Goal: Information Seeking & Learning: Learn about a topic

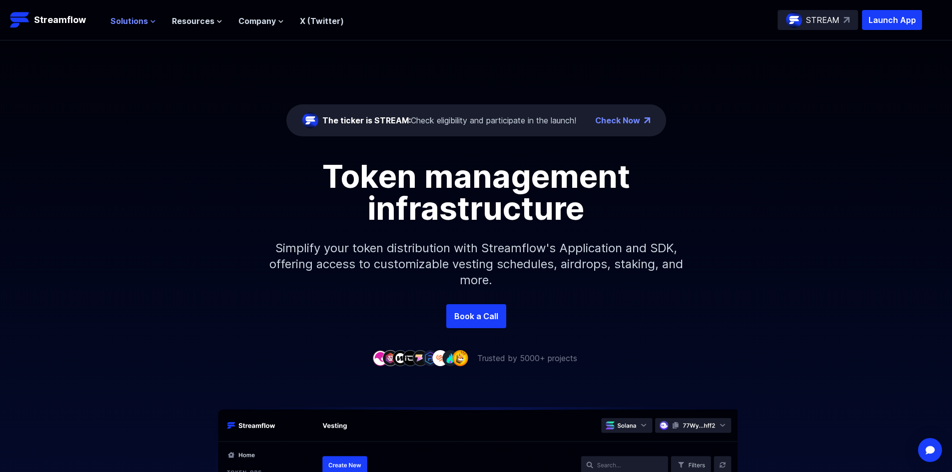
click at [136, 18] on span "Solutions" at bounding box center [128, 21] width 37 height 12
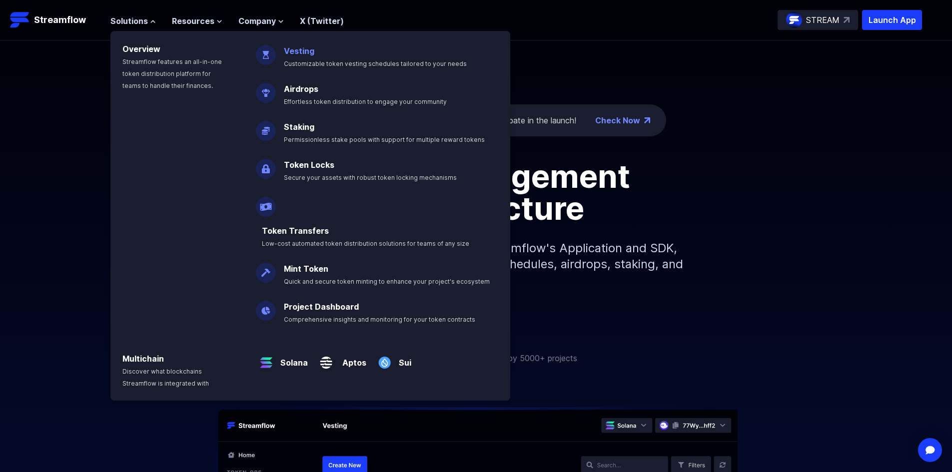
click at [321, 45] on p "Vesting Customizable token vesting schedules tailored to your needs" at bounding box center [382, 53] width 209 height 32
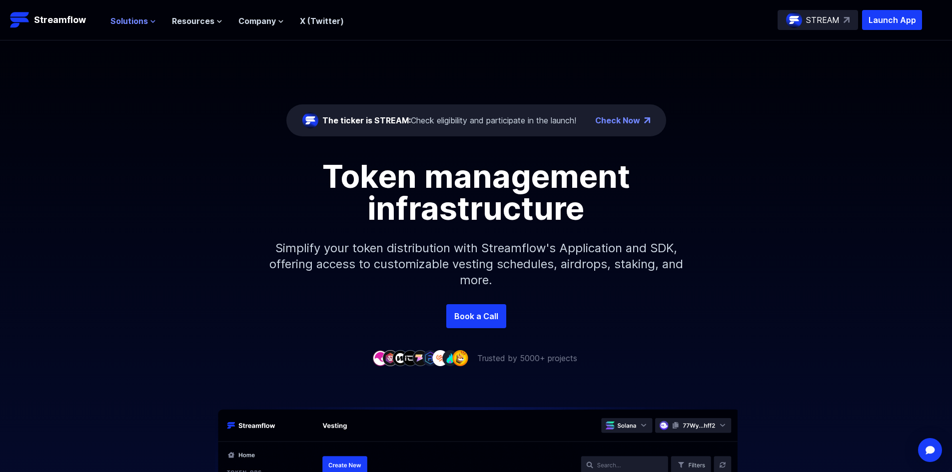
click at [153, 22] on icon at bounding box center [153, 21] width 6 height 6
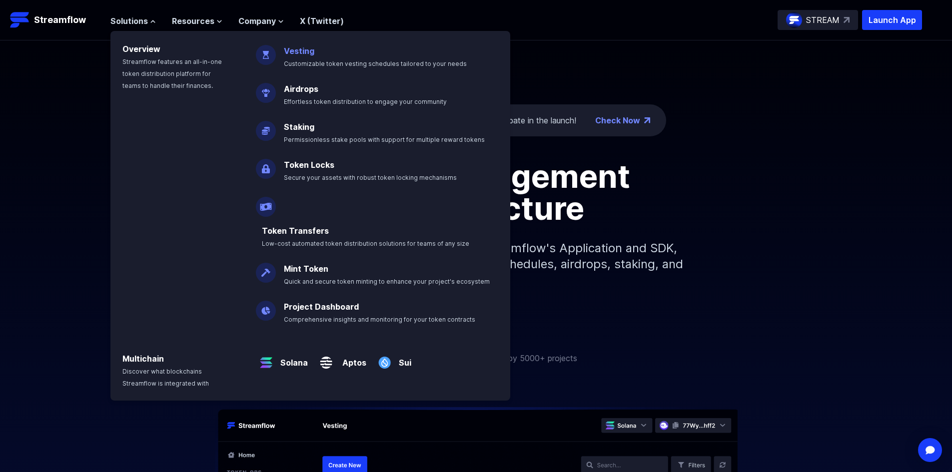
click at [302, 59] on p "Vesting Customizable token vesting schedules tailored to your needs" at bounding box center [382, 53] width 209 height 32
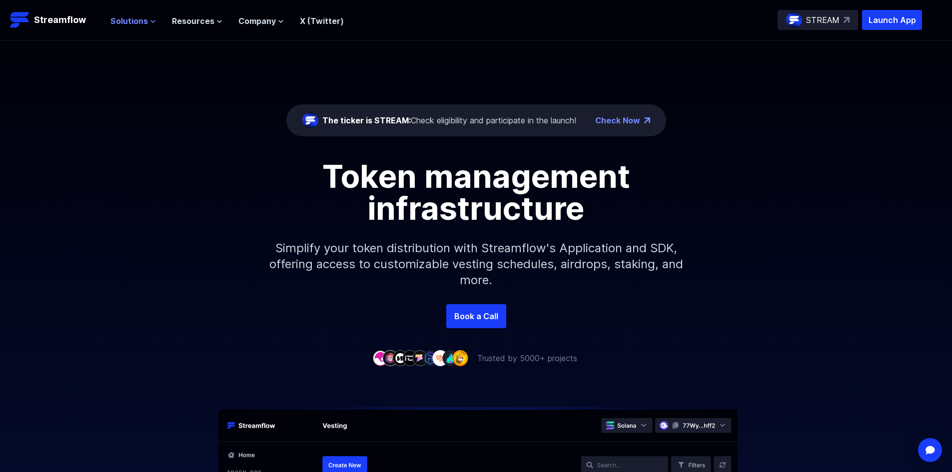
click at [152, 24] on button "Solutions" at bounding box center [132, 21] width 45 height 12
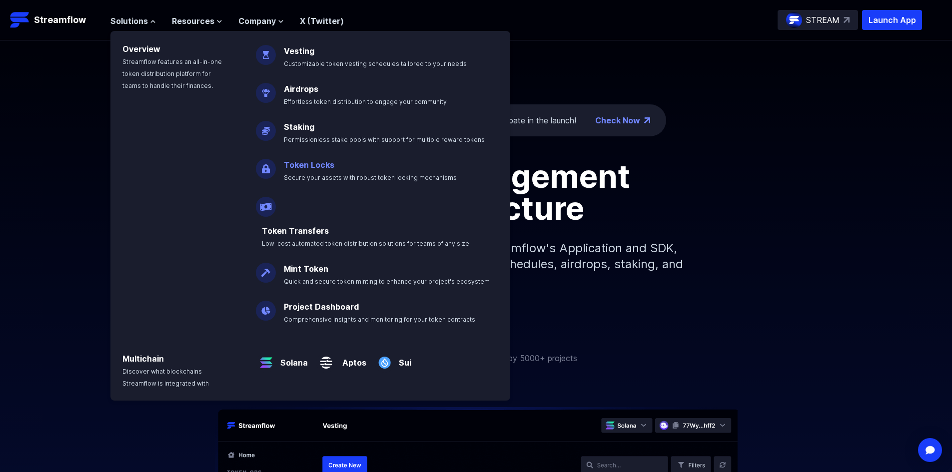
click at [326, 169] on link "Token Locks" at bounding box center [309, 165] width 50 height 10
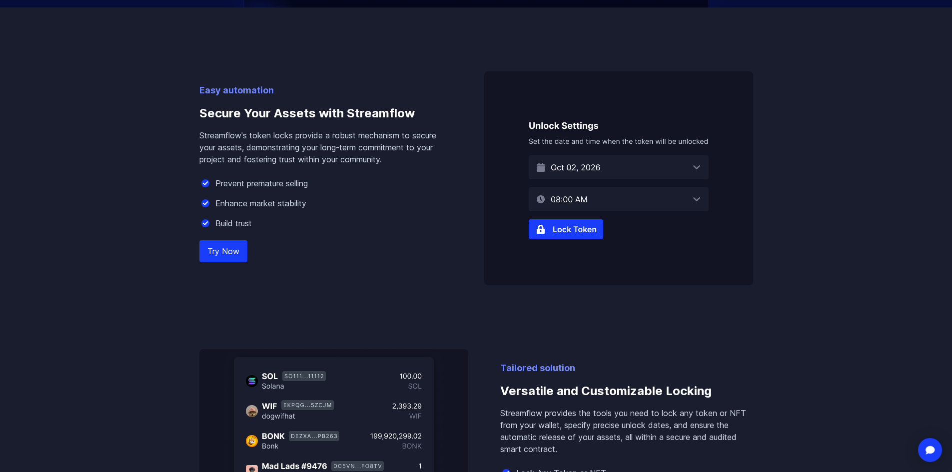
scroll to position [600, 0]
